Goal: Transaction & Acquisition: Purchase product/service

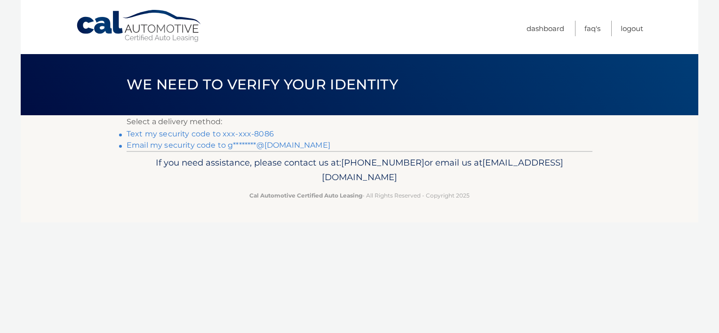
click at [230, 136] on link "Text my security code to xxx-xxx-8086" at bounding box center [200, 133] width 147 height 9
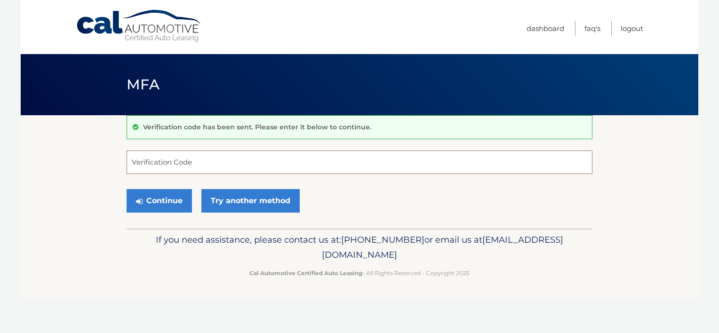
click at [226, 168] on input "Verification Code" at bounding box center [360, 163] width 466 height 24
type input "963008"
click at [127, 189] on button "Continue" at bounding box center [159, 201] width 65 height 24
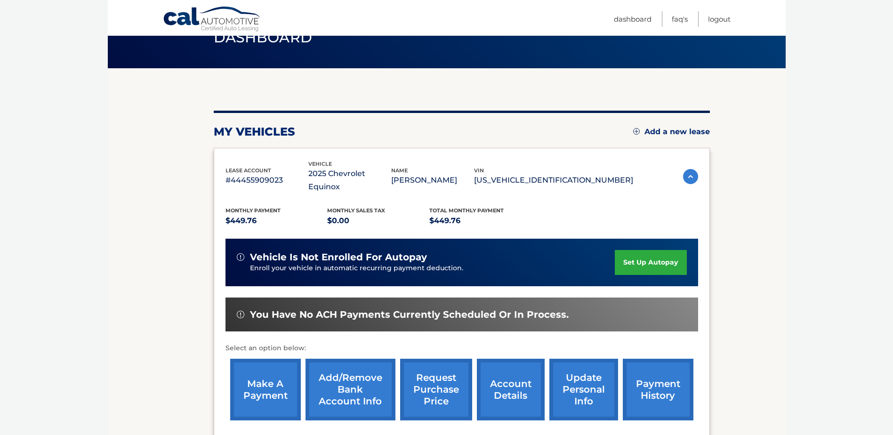
scroll to position [94, 0]
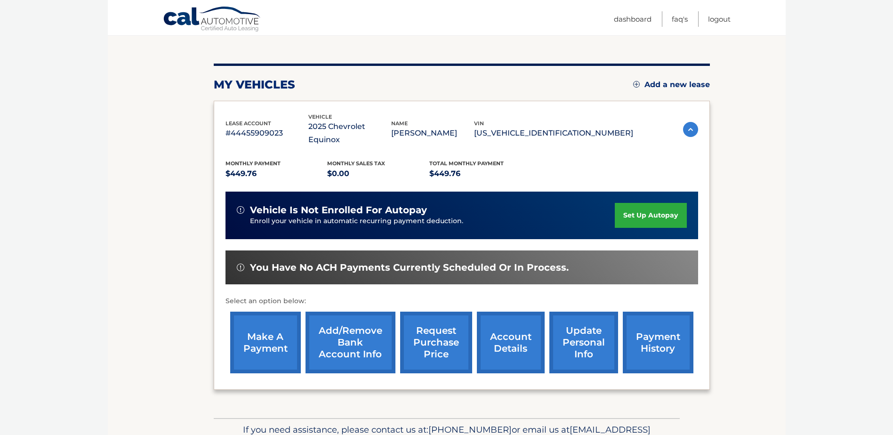
click at [273, 327] on link "make a payment" at bounding box center [265, 343] width 71 height 62
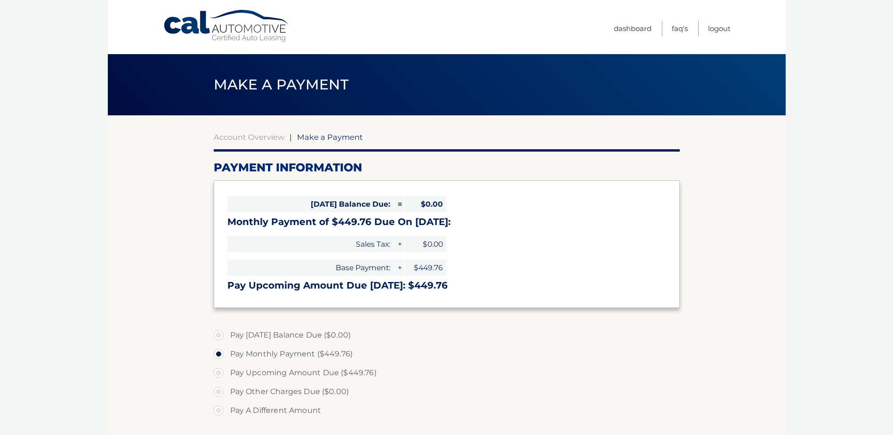
select select "OGY0YmQxYjYtNjQ2Yy00ZTNkLWE5ZmItY2UzYjVhZjUzNDAz"
click at [254, 374] on label "Pay Upcoming Amount Due ($449.76)" at bounding box center [447, 372] width 466 height 19
click at [227, 374] on input "Pay Upcoming Amount Due ($449.76)" at bounding box center [221, 370] width 9 height 15
radio input "true"
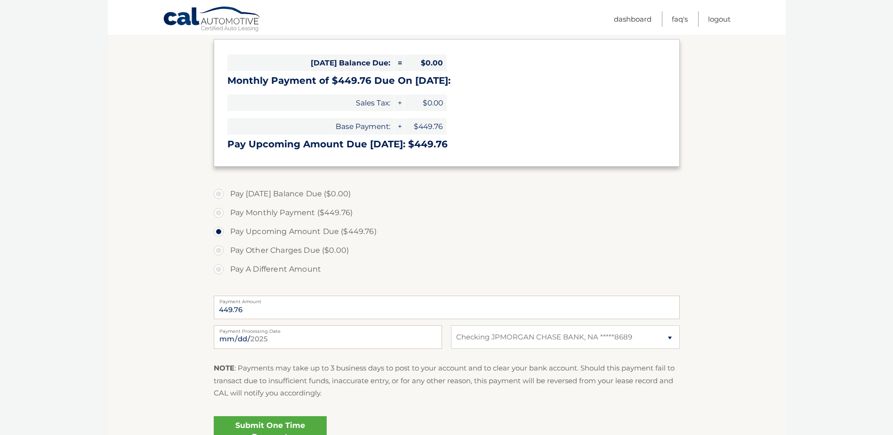
click at [219, 247] on label "Pay Other Charges Due ($0.00)" at bounding box center [447, 250] width 466 height 19
click at [216, 252] on label "Pay Other Charges Due ($0.00)" at bounding box center [447, 250] width 466 height 19
click at [220, 232] on label "Pay Upcoming Amount Due ($449.76)" at bounding box center [447, 231] width 466 height 19
click at [220, 232] on input "Pay Upcoming Amount Due ($449.76)" at bounding box center [221, 229] width 9 height 15
click at [273, 192] on label "Pay [DATE] Balance Due ($0.00)" at bounding box center [447, 194] width 466 height 19
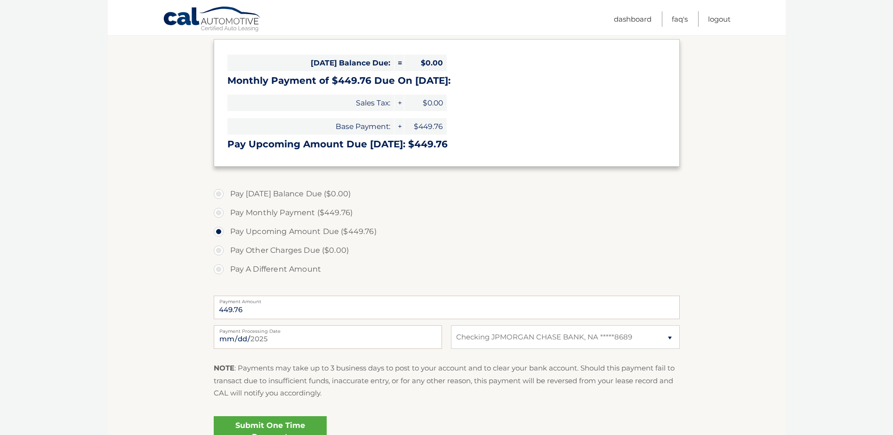
click at [273, 192] on label "Pay [DATE] Balance Due ($0.00)" at bounding box center [447, 194] width 466 height 19
click at [254, 211] on label "Pay Monthly Payment ($449.76)" at bounding box center [447, 212] width 466 height 19
click at [227, 211] on input "Pay Monthly Payment ($449.76)" at bounding box center [221, 210] width 9 height 15
radio input "true"
click at [249, 233] on label "Pay Upcoming Amount Due ($449.76)" at bounding box center [447, 231] width 466 height 19
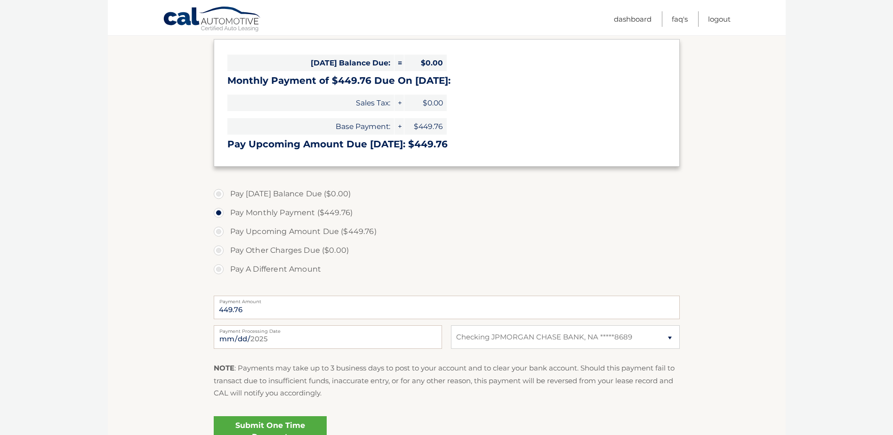
click at [227, 233] on input "Pay Upcoming Amount Due ($449.76)" at bounding box center [221, 229] width 9 height 15
radio input "true"
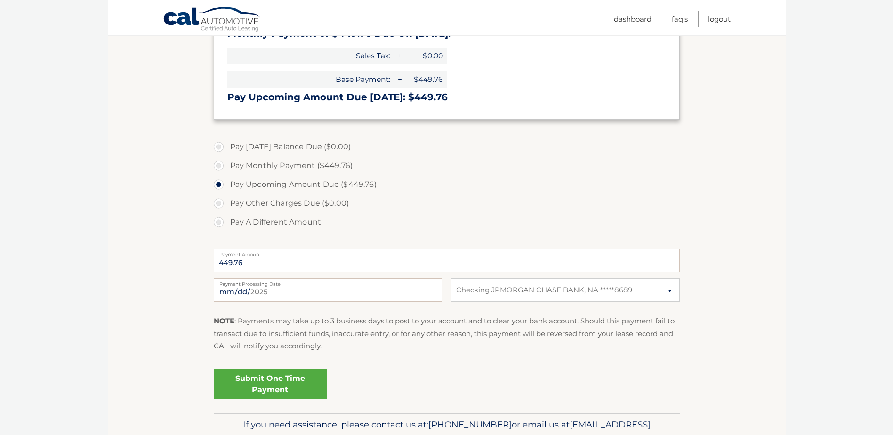
click at [272, 168] on label "Pay Monthly Payment ($449.76)" at bounding box center [447, 165] width 466 height 19
click at [227, 168] on input "Pay Monthly Payment ($449.76)" at bounding box center [221, 163] width 9 height 15
radio input "true"
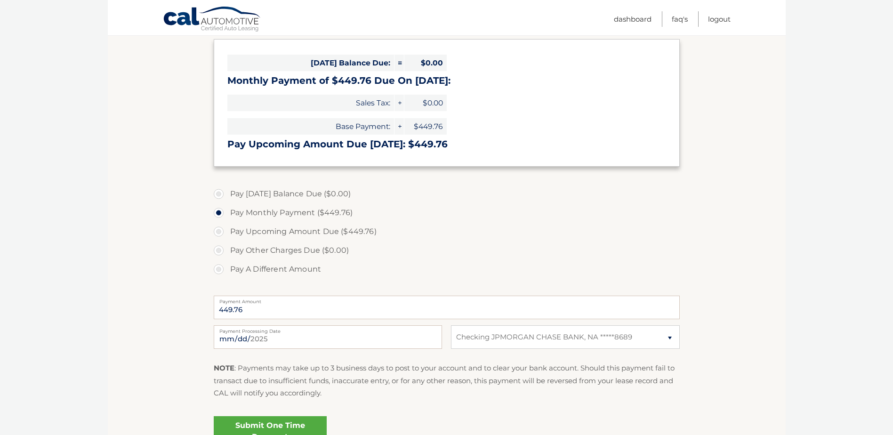
scroll to position [94, 0]
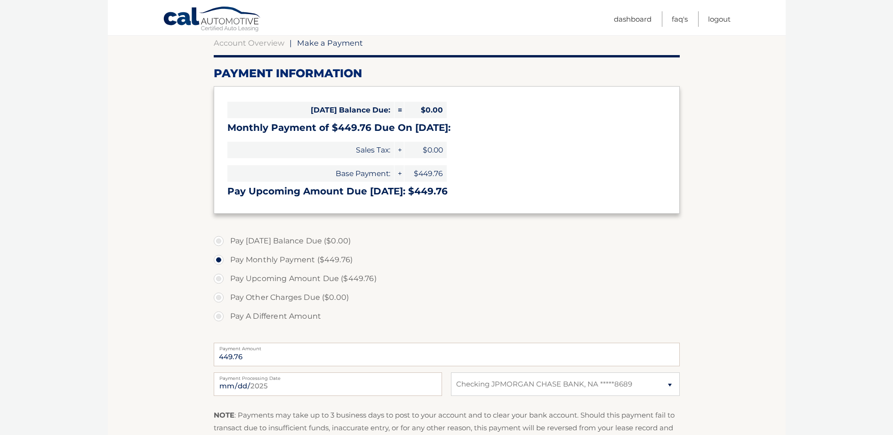
click at [308, 277] on label "Pay Upcoming Amount Due ($449.76)" at bounding box center [447, 278] width 466 height 19
click at [227, 277] on input "Pay Upcoming Amount Due ($449.76)" at bounding box center [221, 276] width 9 height 15
radio input "true"
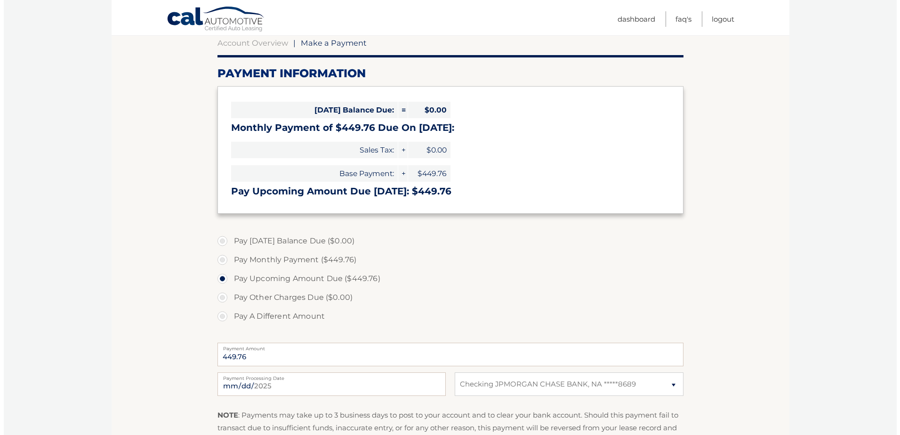
scroll to position [188, 0]
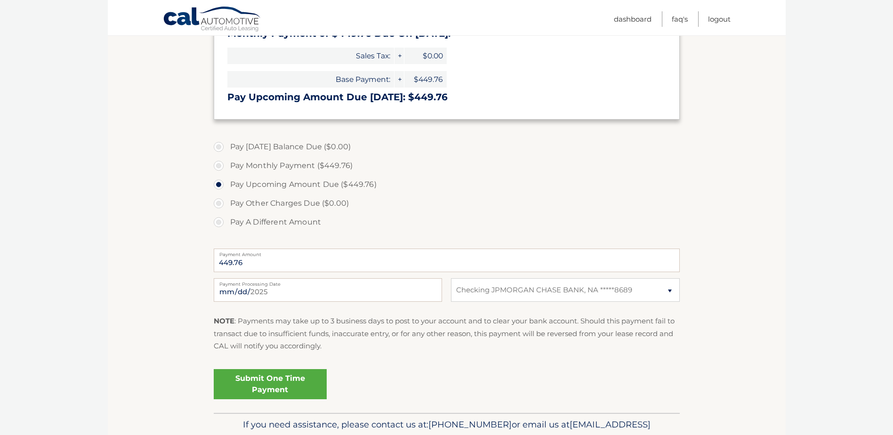
click at [287, 392] on link "Submit One Time Payment" at bounding box center [270, 384] width 113 height 30
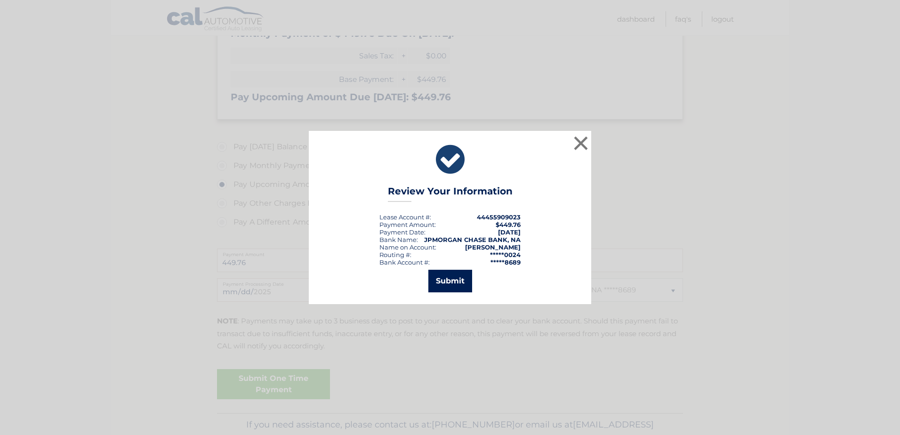
click at [458, 284] on button "Submit" at bounding box center [450, 281] width 44 height 23
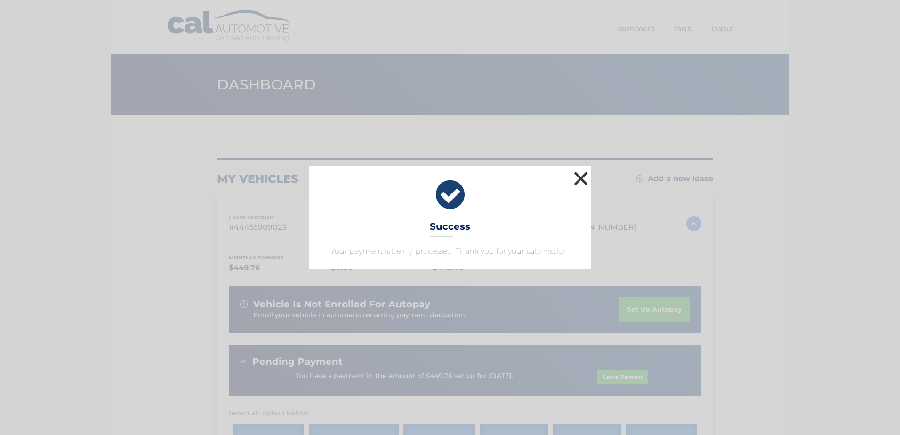
click at [580, 180] on button "×" at bounding box center [580, 178] width 19 height 19
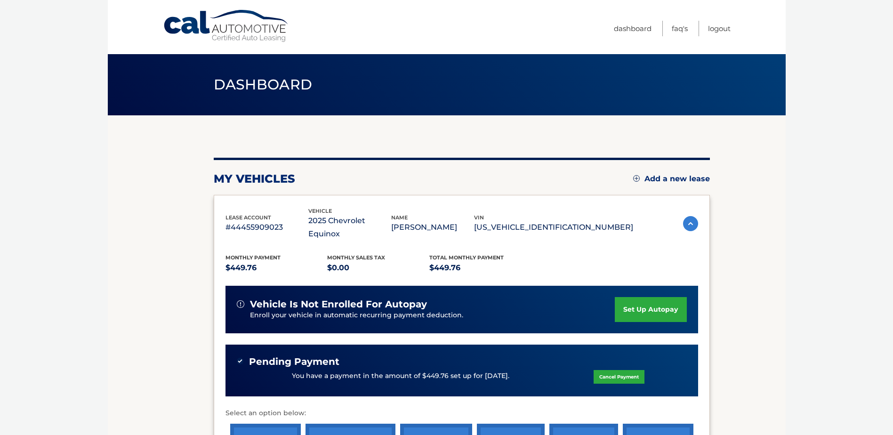
scroll to position [141, 0]
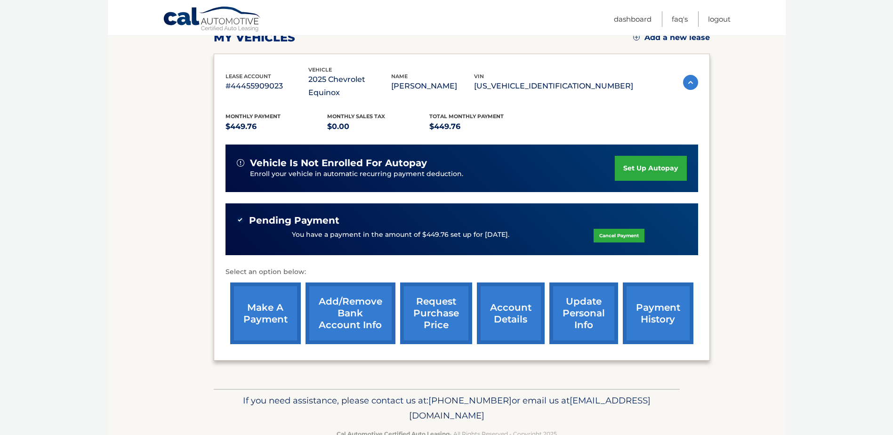
click at [672, 302] on link "payment history" at bounding box center [658, 313] width 71 height 62
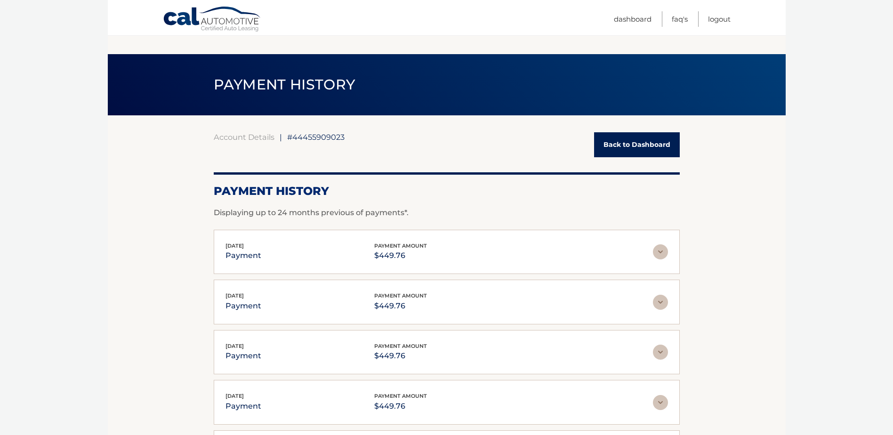
scroll to position [47, 0]
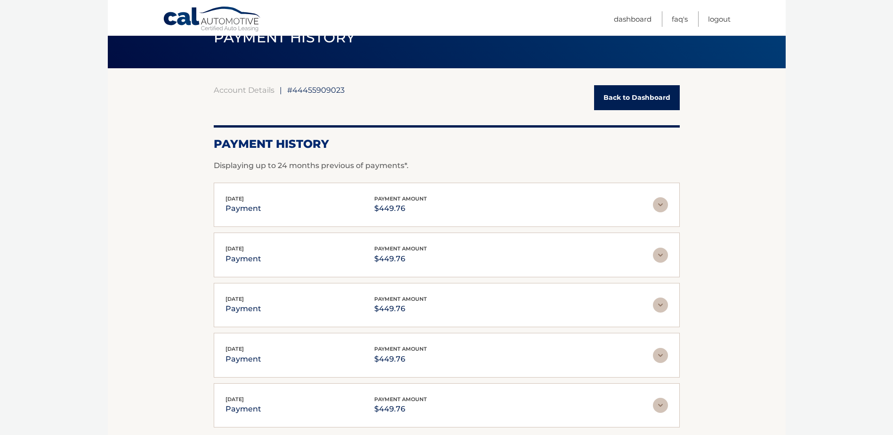
click at [660, 204] on img at bounding box center [660, 204] width 15 height 15
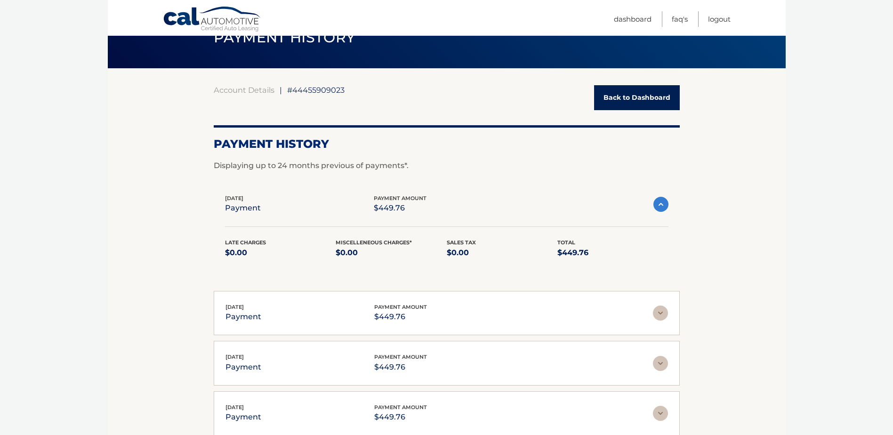
click at [660, 204] on img at bounding box center [660, 204] width 15 height 15
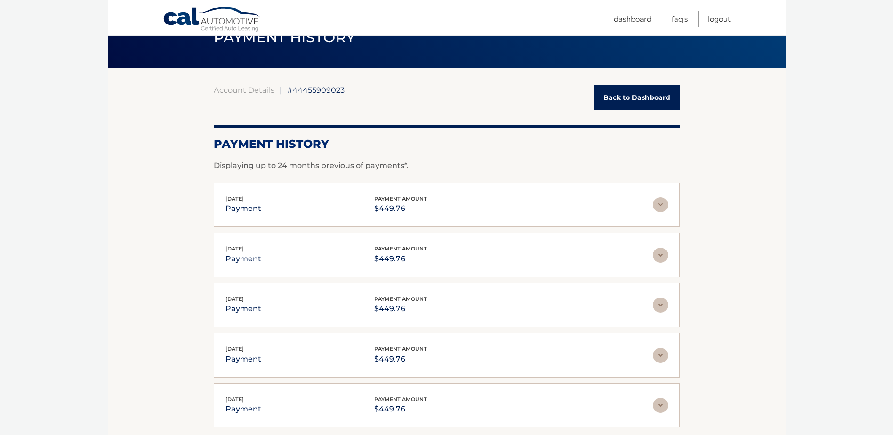
click at [661, 248] on img at bounding box center [660, 255] width 15 height 15
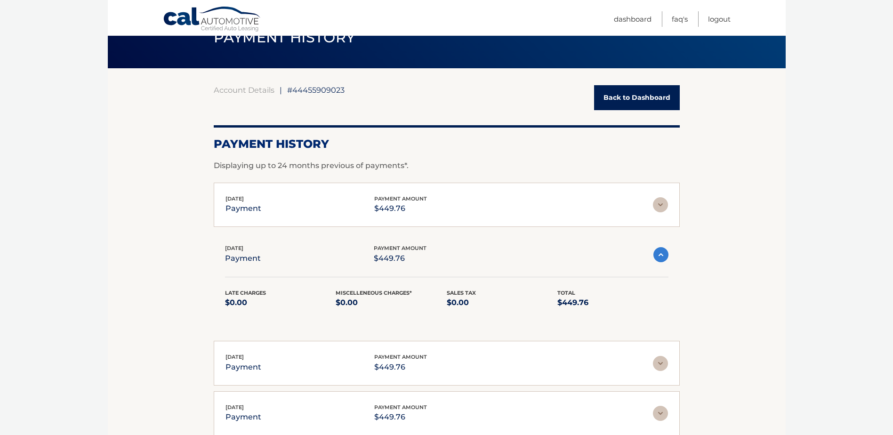
click at [659, 256] on img at bounding box center [660, 254] width 15 height 15
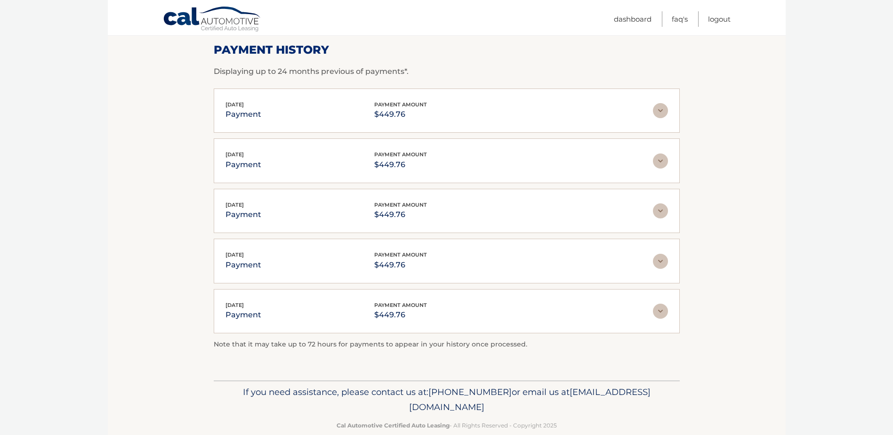
scroll to position [0, 0]
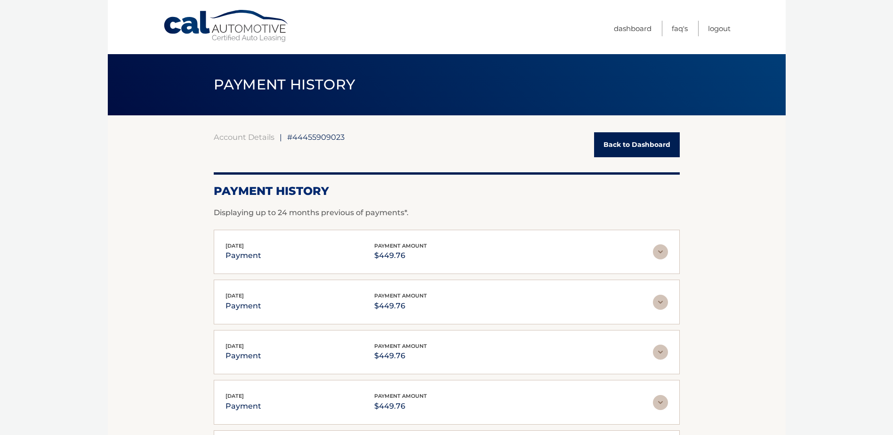
click at [648, 143] on link "Back to Dashboard" at bounding box center [637, 144] width 86 height 25
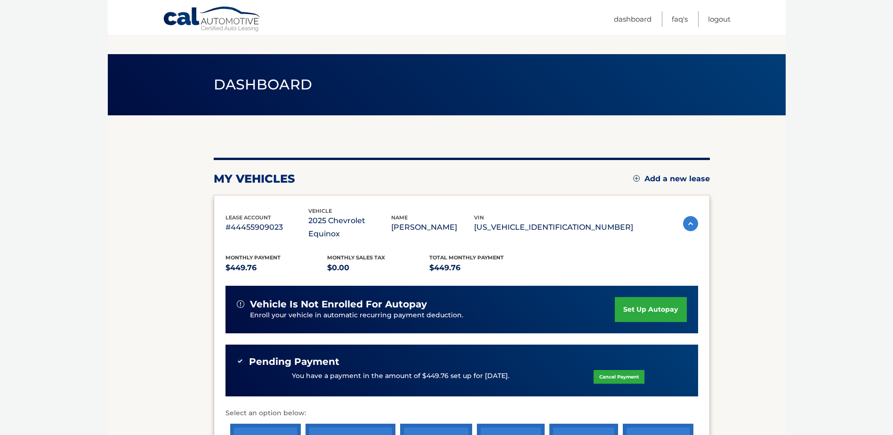
scroll to position [94, 0]
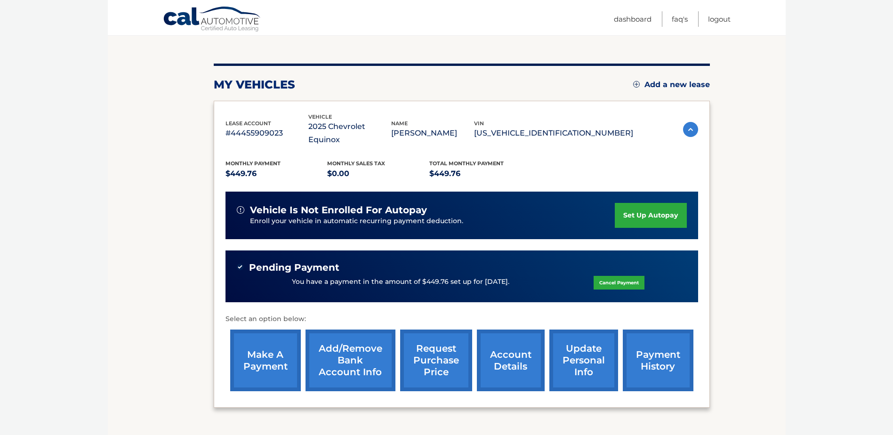
click at [276, 348] on link "make a payment" at bounding box center [265, 361] width 71 height 62
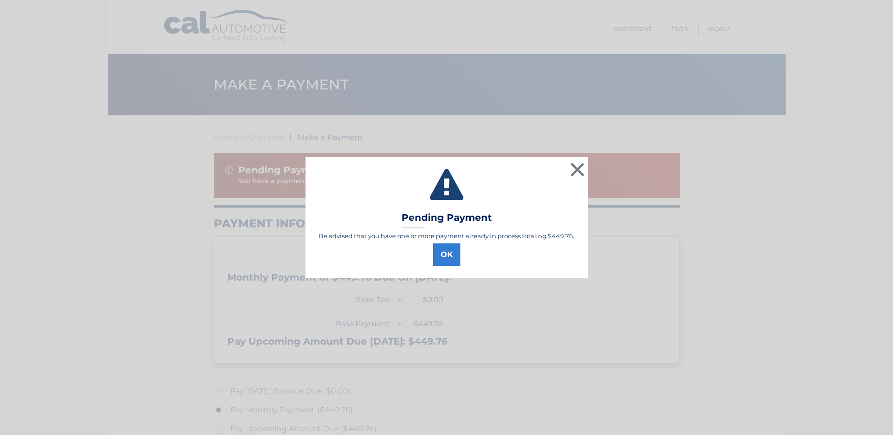
select select "OGY0YmQxYjYtNjQ2Yy00ZTNkLWE5ZmItY2UzYjVhZjUzNDAz"
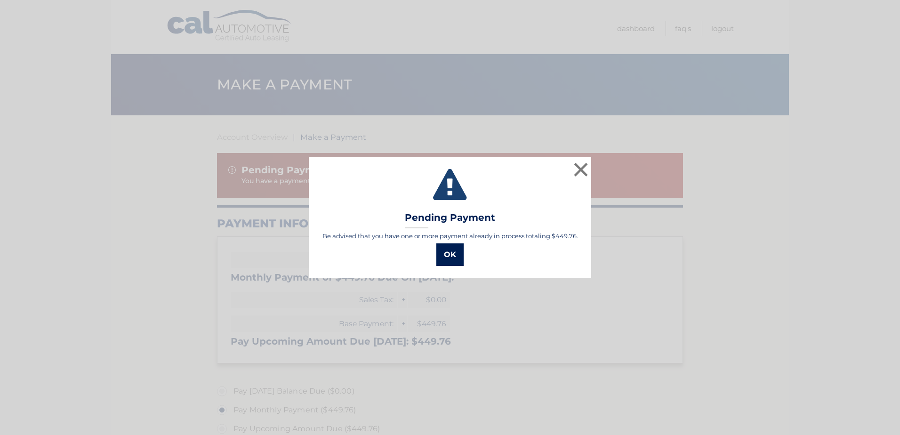
click at [451, 256] on button "OK" at bounding box center [449, 254] width 27 height 23
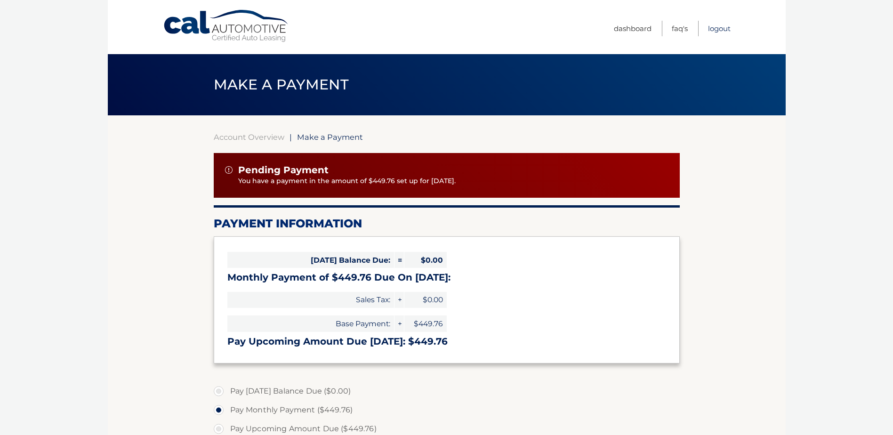
click at [716, 26] on link "Logout" at bounding box center [719, 29] width 23 height 16
